Goal: Transaction & Acquisition: Purchase product/service

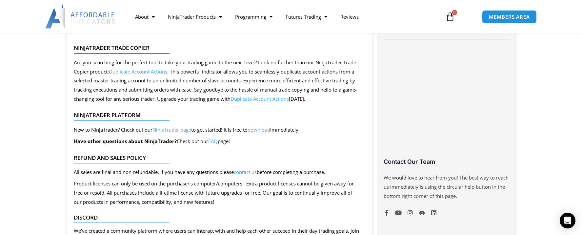
scroll to position [371, 0]
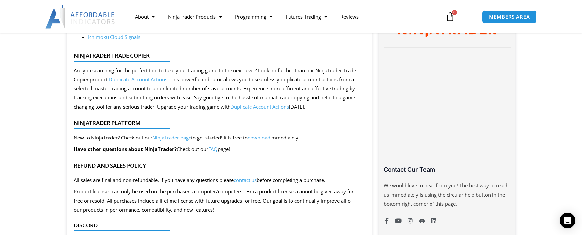
click at [177, 135] on link "NinjaTrader page" at bounding box center [171, 137] width 39 height 7
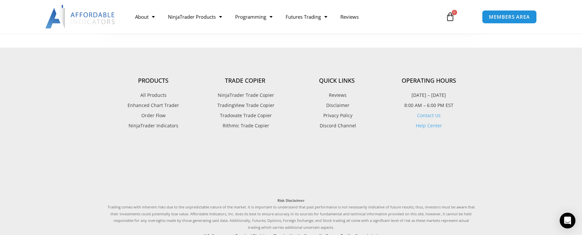
scroll to position [503, 0]
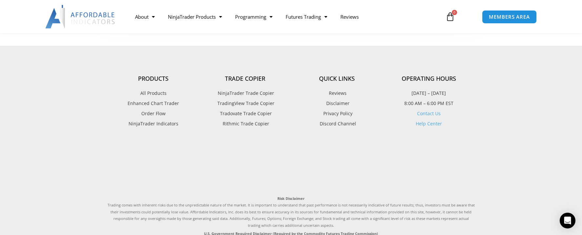
click at [250, 97] on span "NinjaTrader Trade Copier" at bounding box center [245, 93] width 58 height 9
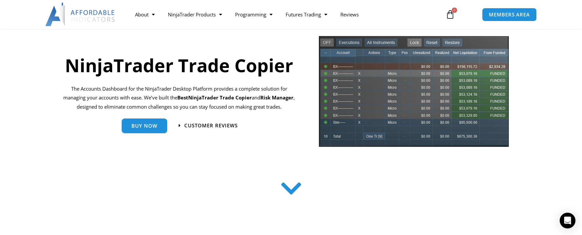
scroll to position [66, 0]
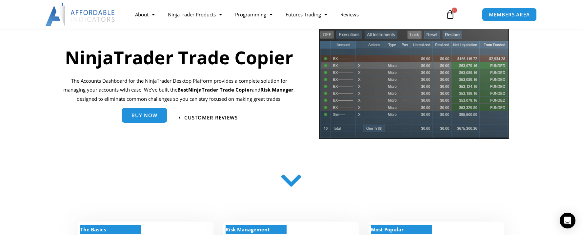
click at [144, 114] on span "Buy Now" at bounding box center [144, 115] width 26 height 5
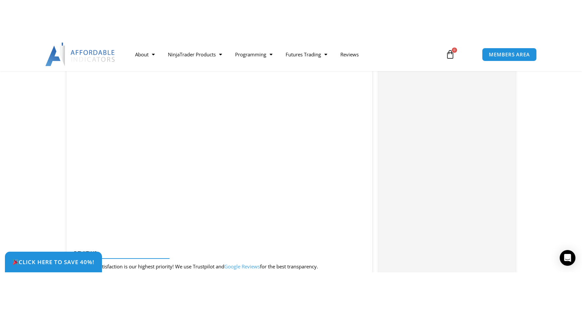
scroll to position [721, 0]
